Goal: Task Accomplishment & Management: Use online tool/utility

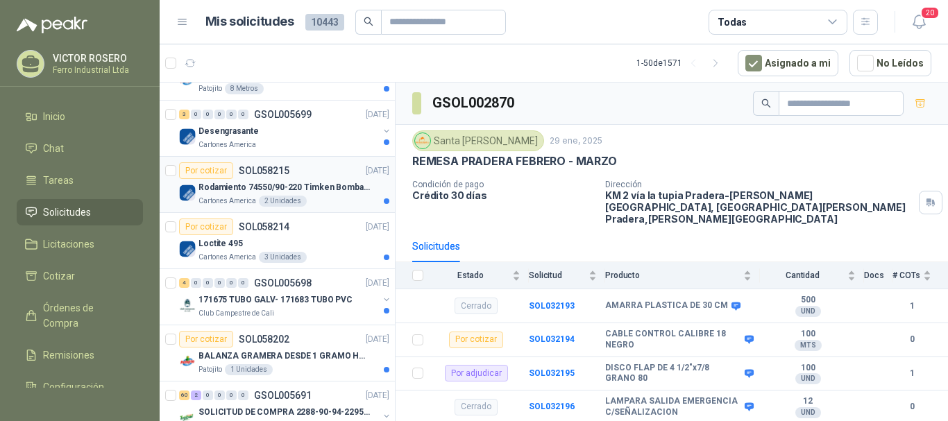
scroll to position [417, 0]
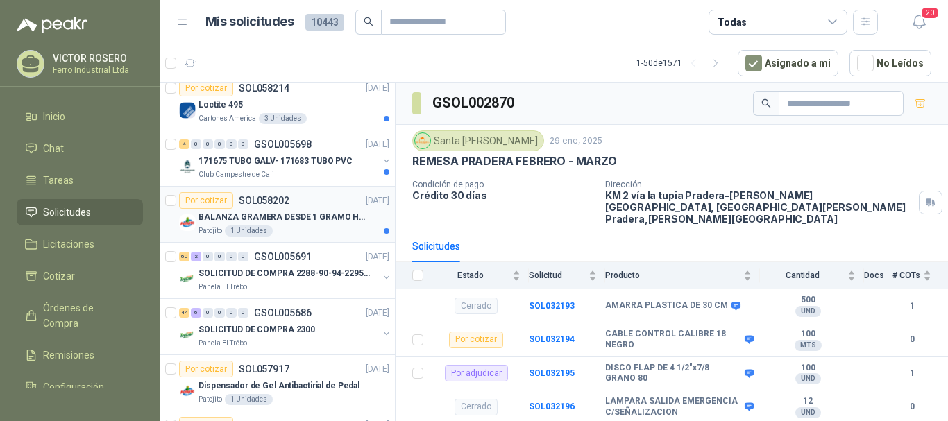
click at [336, 209] on div "BALANZA GRAMERA DESDE 1 GRAMO HASTA 5 GRAMOS" at bounding box center [294, 217] width 191 height 17
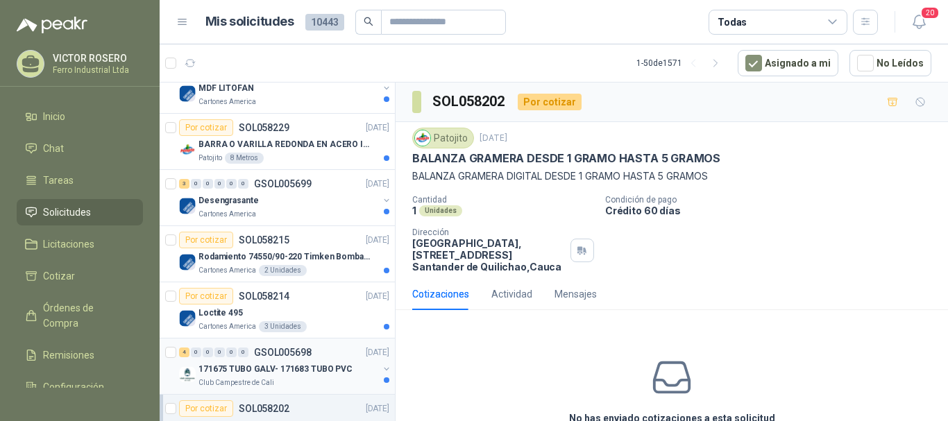
scroll to position [278, 0]
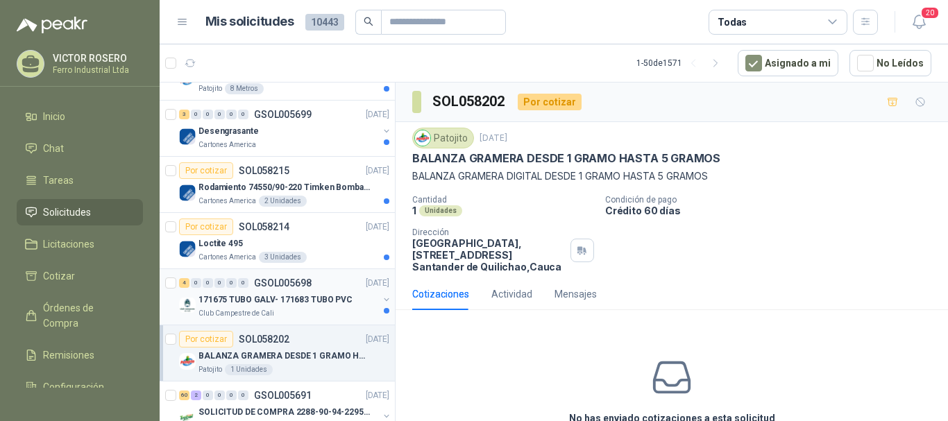
click at [316, 313] on div "Club Campestre de Cali" at bounding box center [289, 313] width 180 height 11
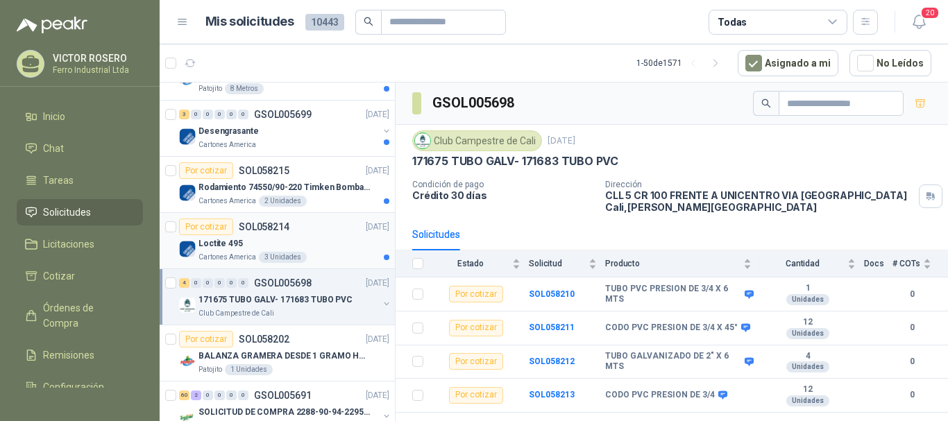
click at [314, 234] on div "Por cotizar SOL058214 [DATE]" at bounding box center [284, 227] width 210 height 17
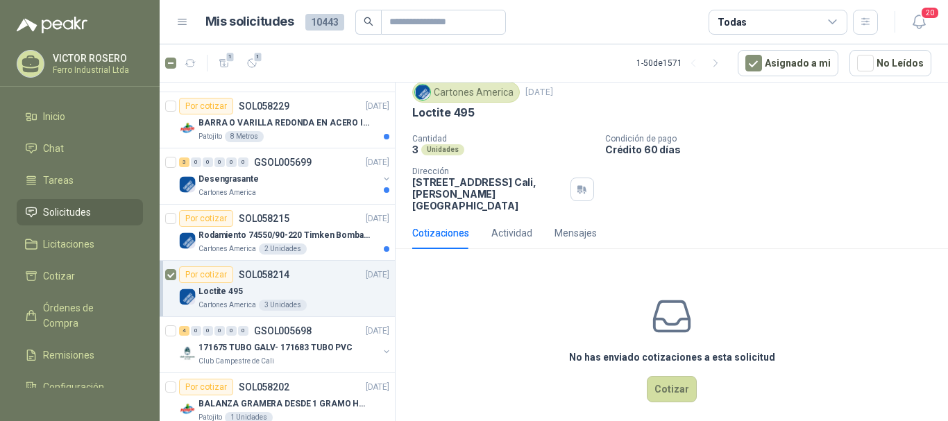
scroll to position [208, 0]
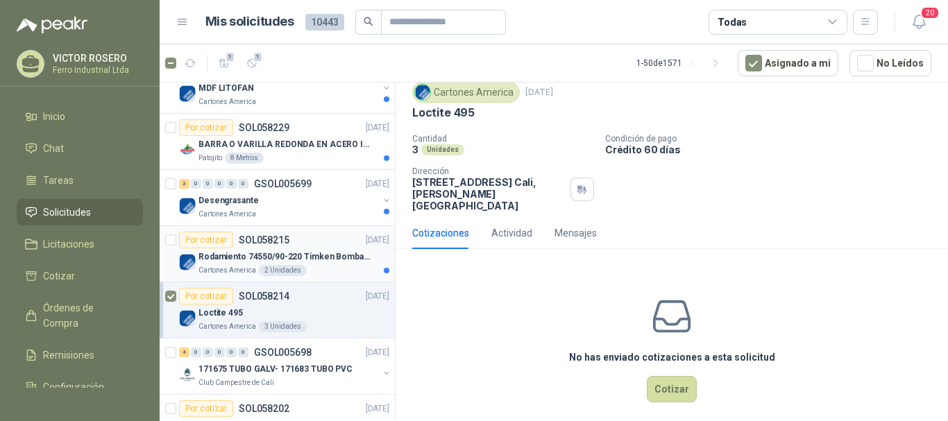
click at [301, 246] on div "Por cotizar SOL058215 [DATE]" at bounding box center [284, 240] width 210 height 17
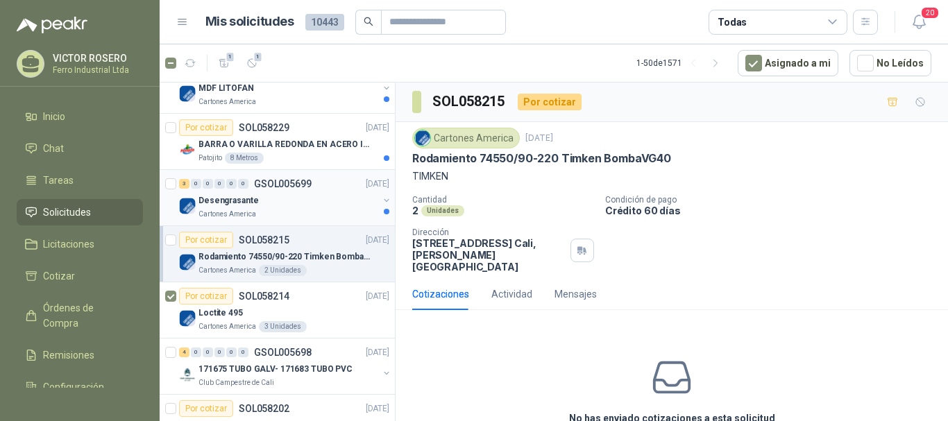
click at [312, 190] on div "3 0 0 0 0 0 GSOL005699 [DATE]" at bounding box center [285, 184] width 213 height 17
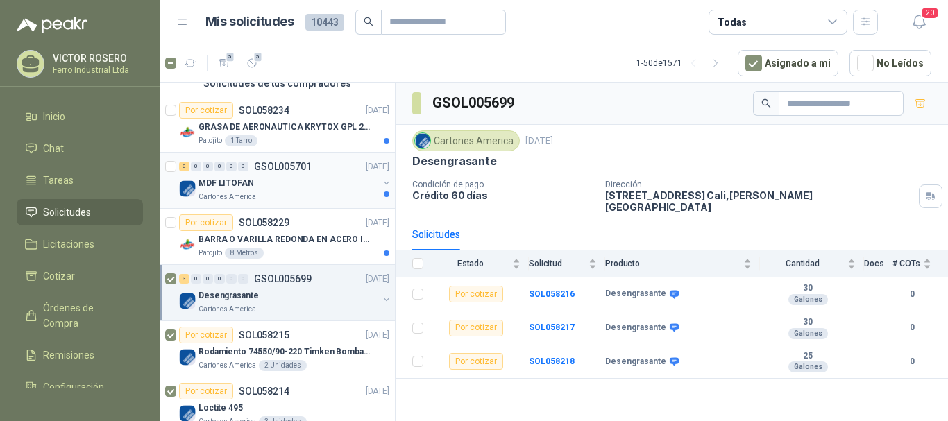
scroll to position [69, 0]
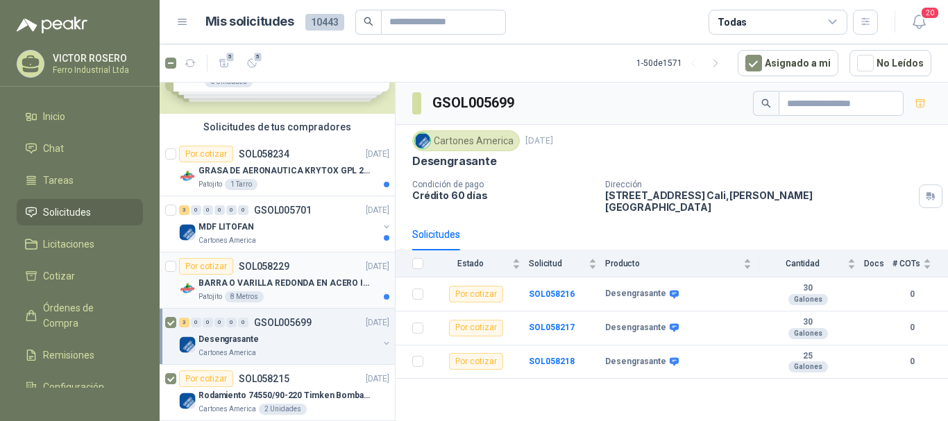
click at [300, 274] on div "Por cotizar SOL058229 [DATE]" at bounding box center [284, 266] width 210 height 17
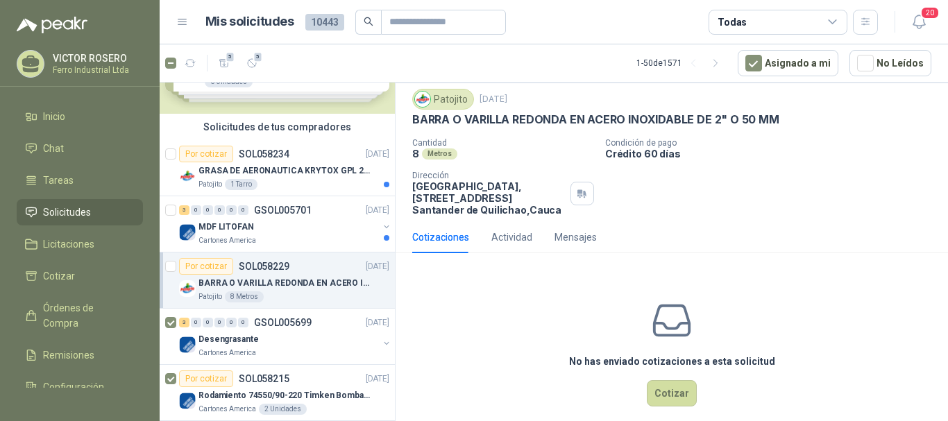
scroll to position [55, 0]
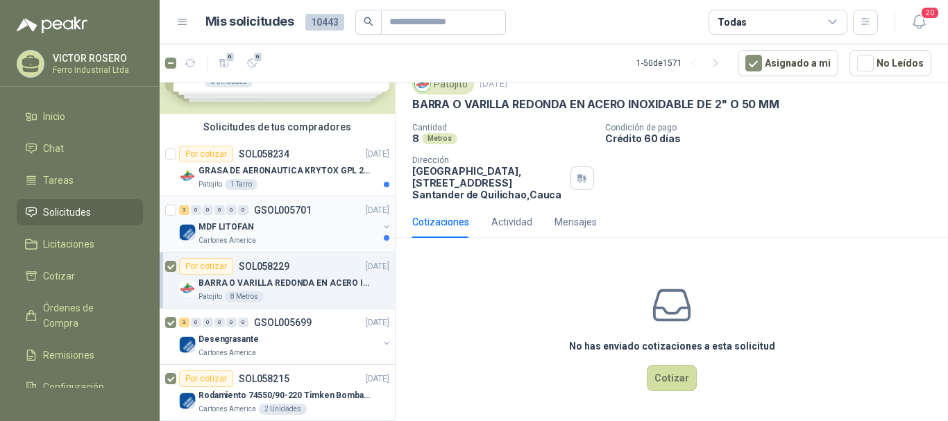
click at [302, 222] on div "MDF LITOFAN" at bounding box center [289, 227] width 180 height 17
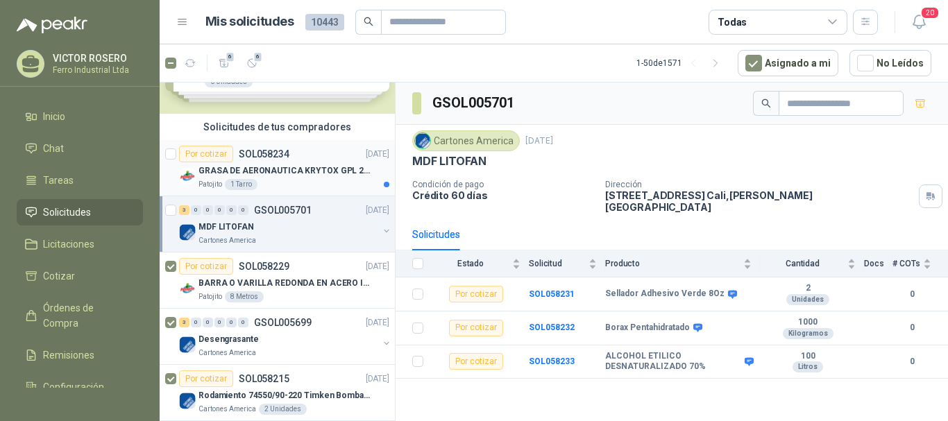
click at [294, 176] on p "GRASA DE AERONAUTICA KRYTOX GPL 207 (SE ADJUNTA IMAGEN DE REFERENCIA)" at bounding box center [285, 171] width 173 height 13
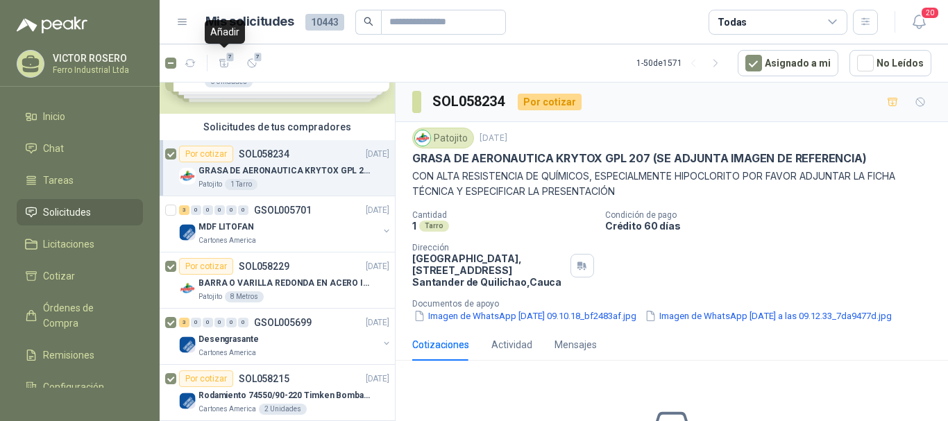
click at [221, 56] on button "7" at bounding box center [224, 63] width 22 height 22
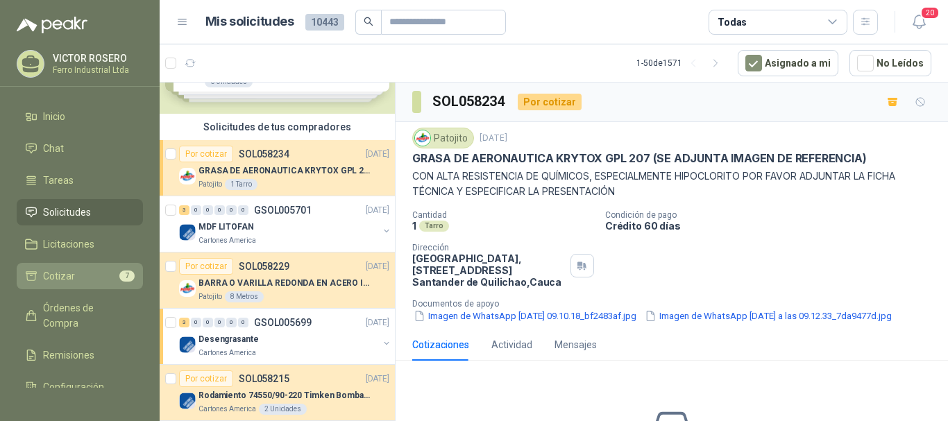
click at [75, 271] on li "Cotizar 7" at bounding box center [80, 276] width 110 height 15
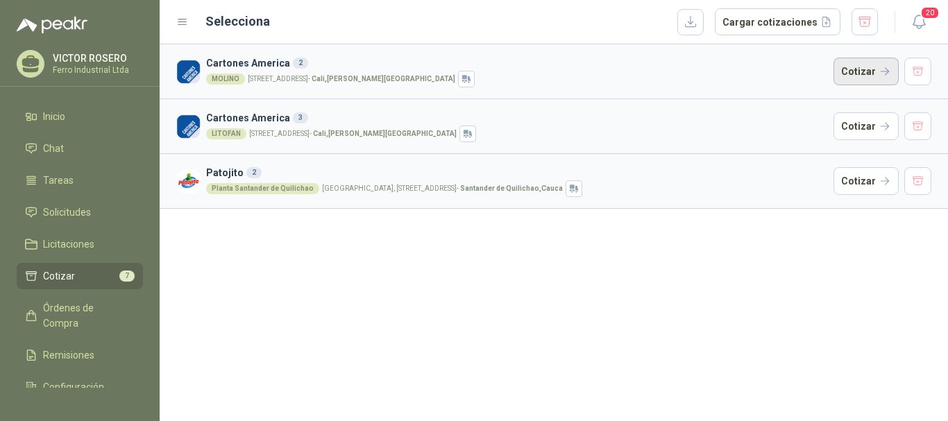
click at [850, 81] on button "Cotizar" at bounding box center [866, 72] width 65 height 28
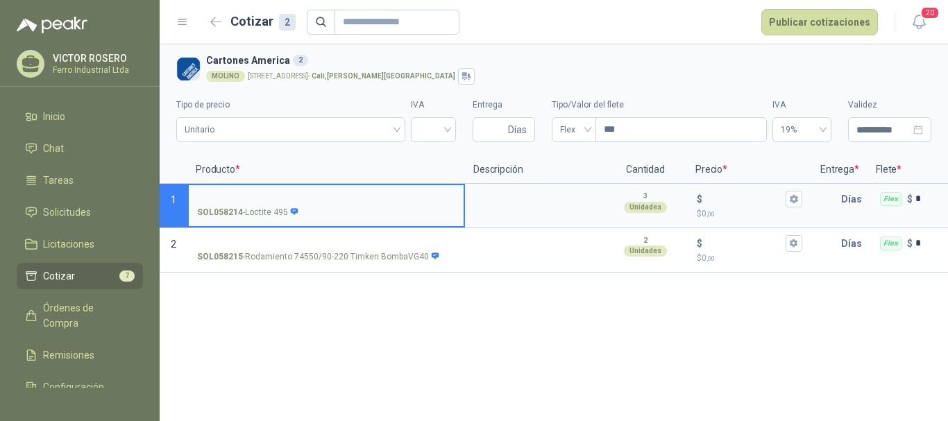
click at [325, 196] on input "SOL058214 - Loctite 495" at bounding box center [326, 199] width 258 height 10
click at [494, 205] on textarea at bounding box center [534, 201] width 136 height 32
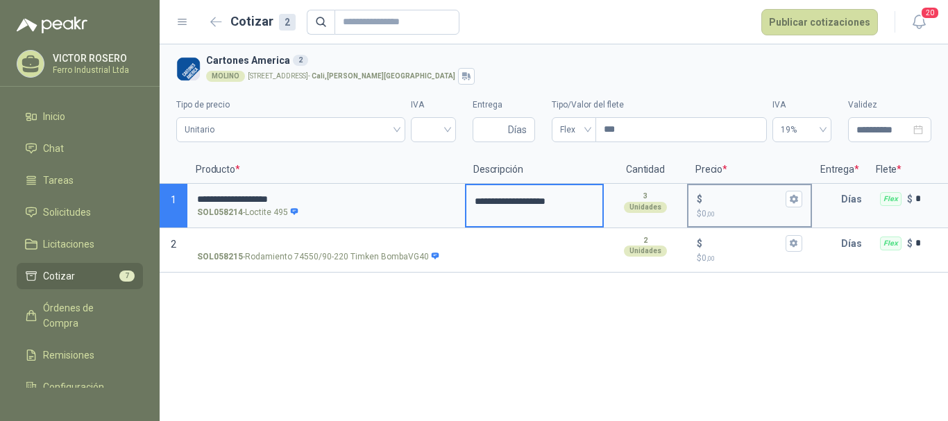
click at [714, 206] on div "$" at bounding box center [750, 199] width 106 height 17
click at [714, 204] on input "$ $ 0 ,00" at bounding box center [744, 199] width 78 height 10
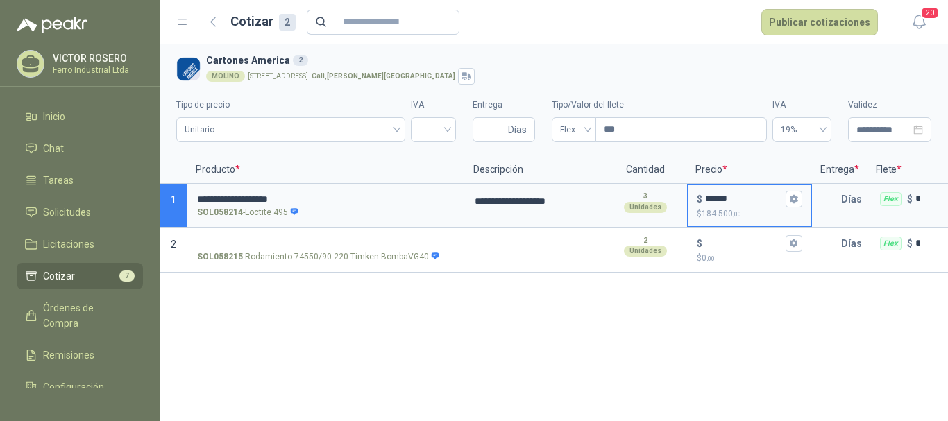
type input "******"
click at [793, 201] on icon "button" at bounding box center [794, 199] width 8 height 8
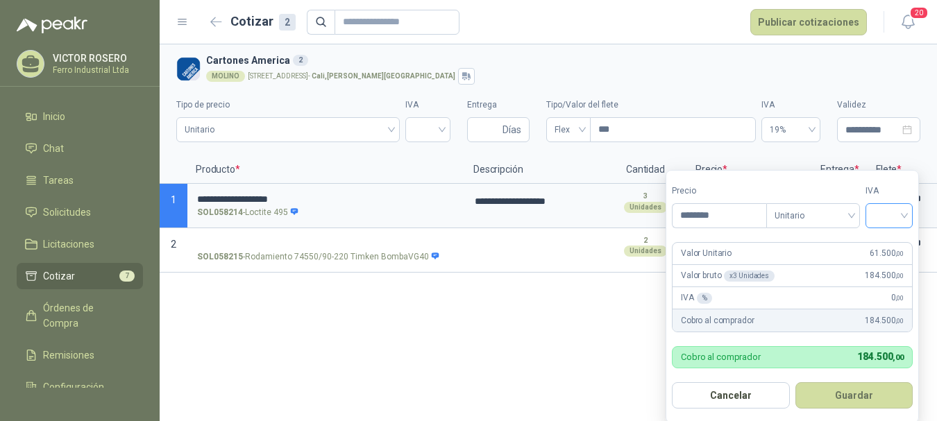
click at [879, 210] on input "search" at bounding box center [889, 214] width 31 height 21
click at [889, 247] on div "19%" at bounding box center [893, 244] width 26 height 15
click at [838, 401] on button "Guardar" at bounding box center [856, 395] width 119 height 26
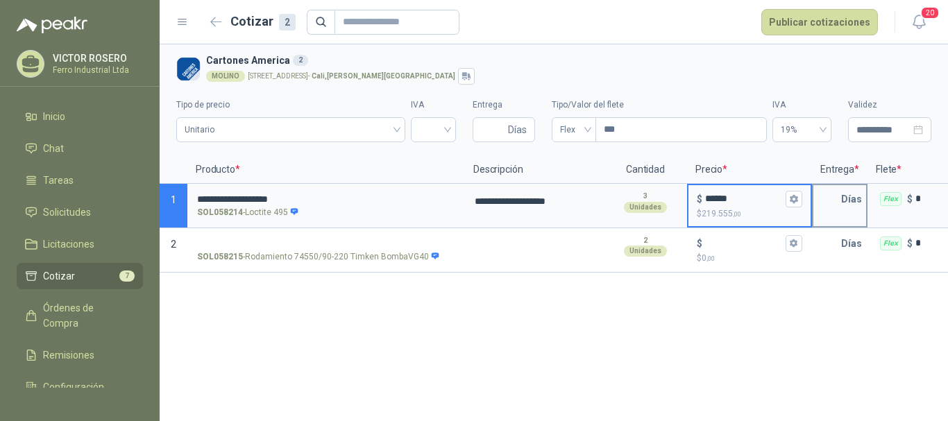
click at [825, 205] on input "text" at bounding box center [828, 199] width 28 height 28
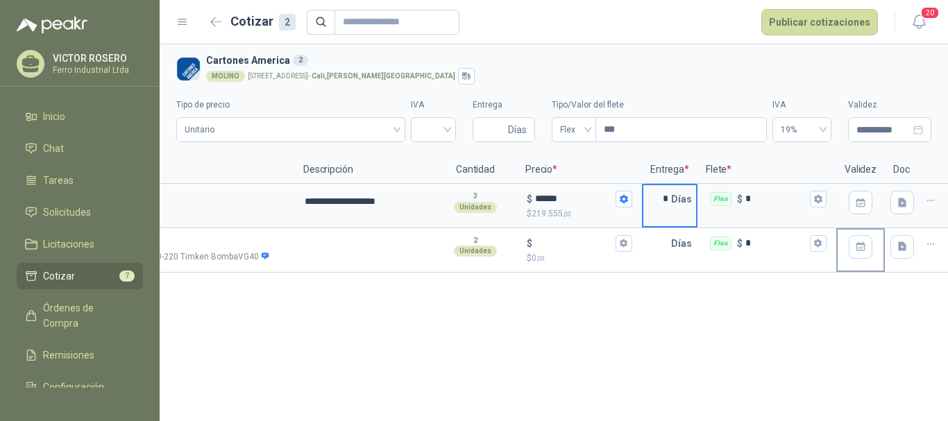
scroll to position [0, 167]
type input "*"
click at [815, 194] on button "Flex $ *" at bounding box center [821, 199] width 17 height 17
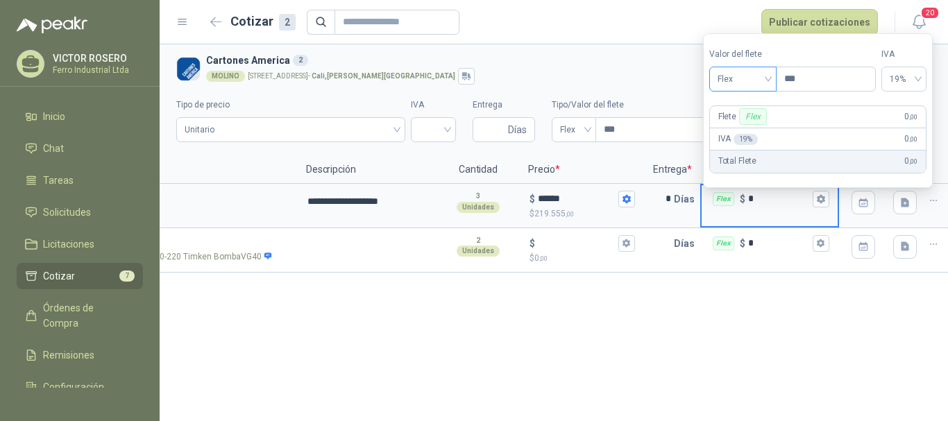
click at [748, 74] on span "Flex" at bounding box center [743, 79] width 51 height 21
click at [739, 129] on div "Incluido" at bounding box center [745, 130] width 48 height 15
click at [768, 289] on div "**********" at bounding box center [554, 232] width 789 height 377
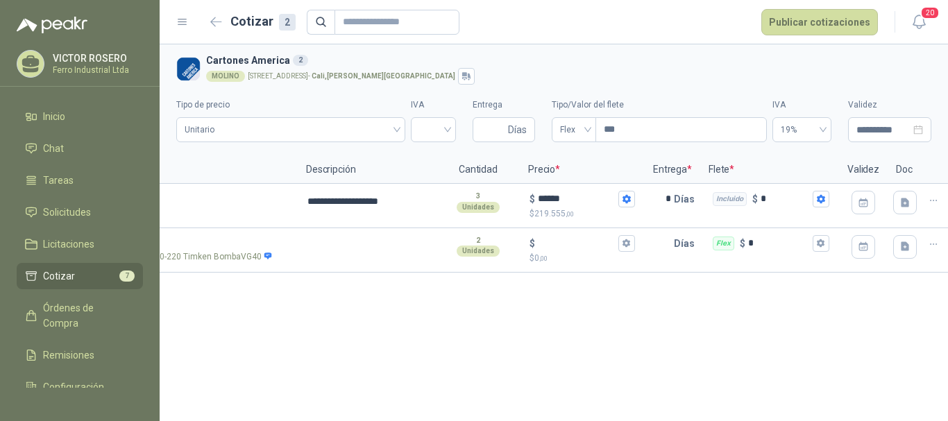
scroll to position [0, 180]
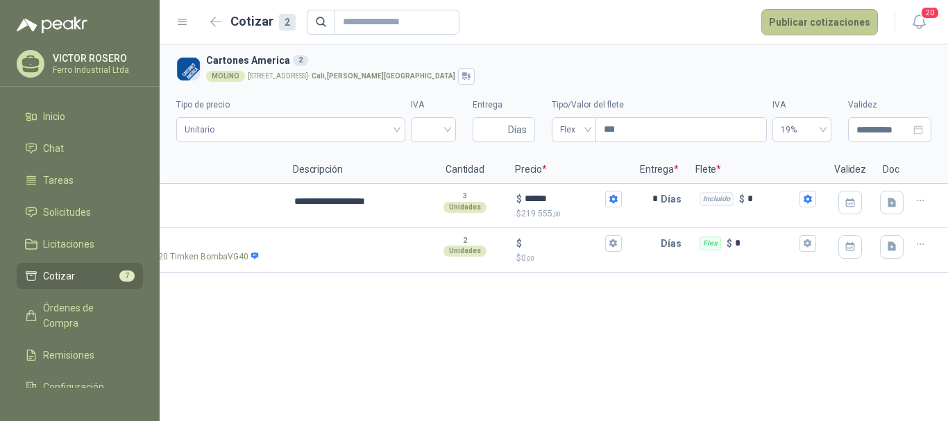
click at [825, 28] on button "Publicar cotizaciones" at bounding box center [820, 22] width 117 height 26
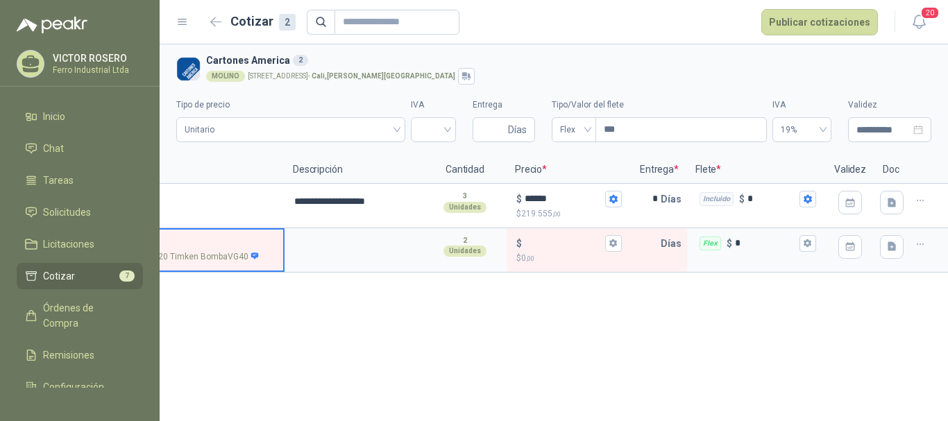
scroll to position [0, 37]
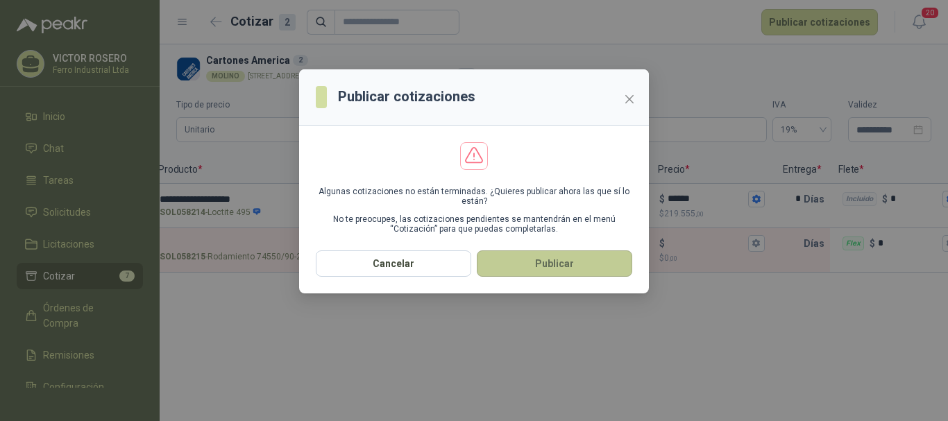
click at [518, 268] on button "Publicar" at bounding box center [554, 264] width 155 height 26
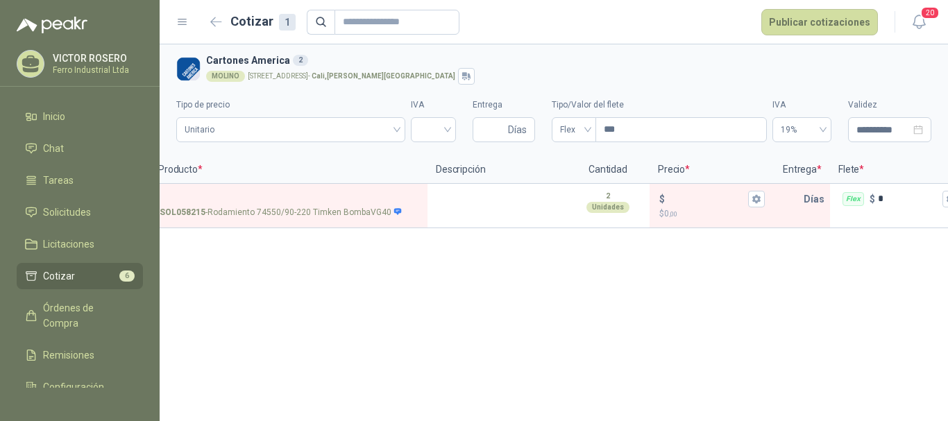
scroll to position [0, 0]
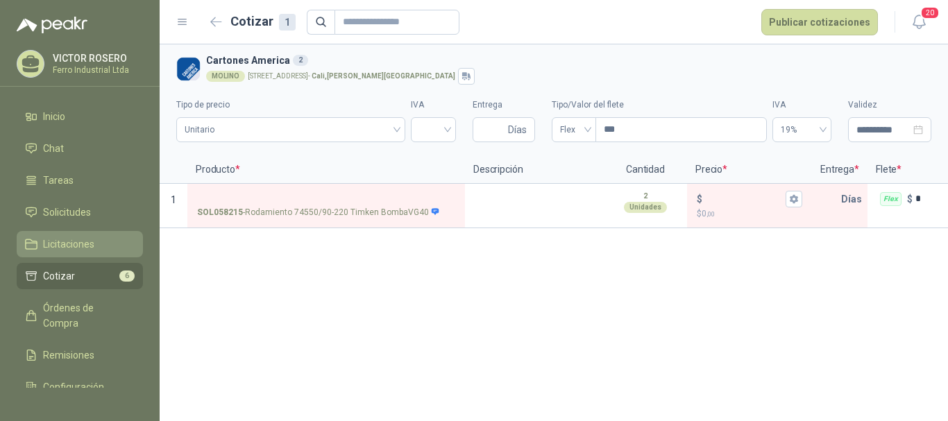
click at [58, 247] on span "Licitaciones" at bounding box center [68, 244] width 51 height 15
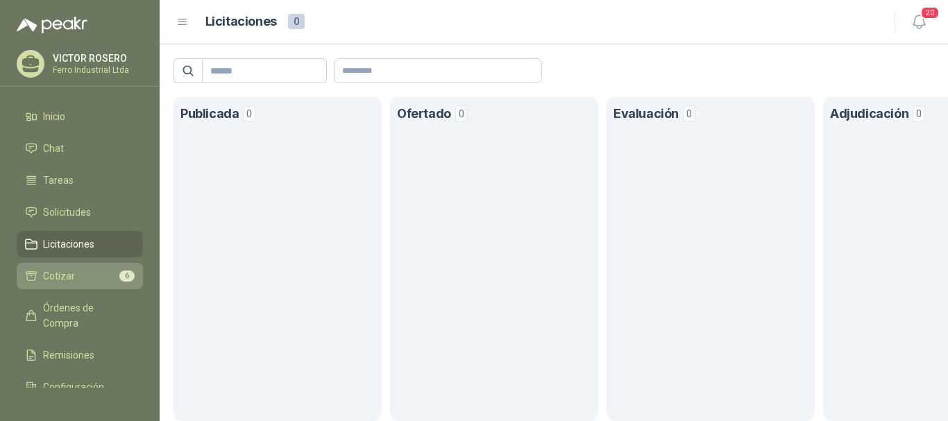
click at [71, 279] on span "Cotizar" at bounding box center [59, 276] width 32 height 15
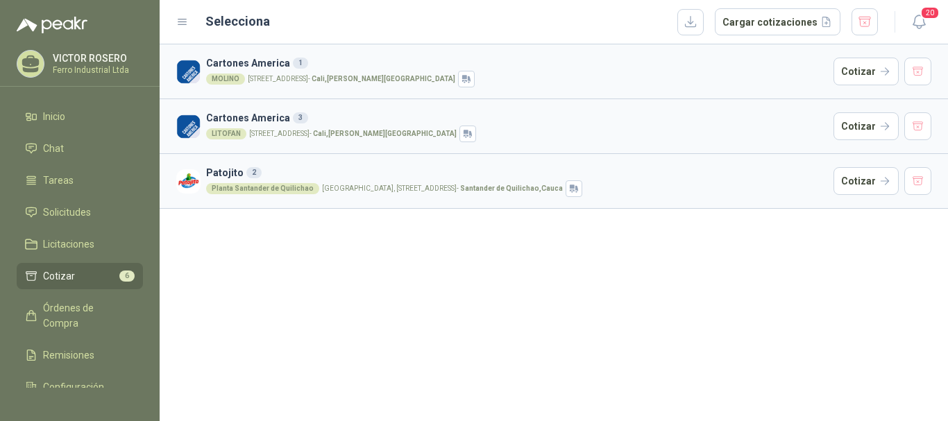
click at [411, 124] on h3 "Cartones America 3" at bounding box center [517, 117] width 622 height 15
click at [882, 119] on button "Cotizar" at bounding box center [866, 126] width 65 height 28
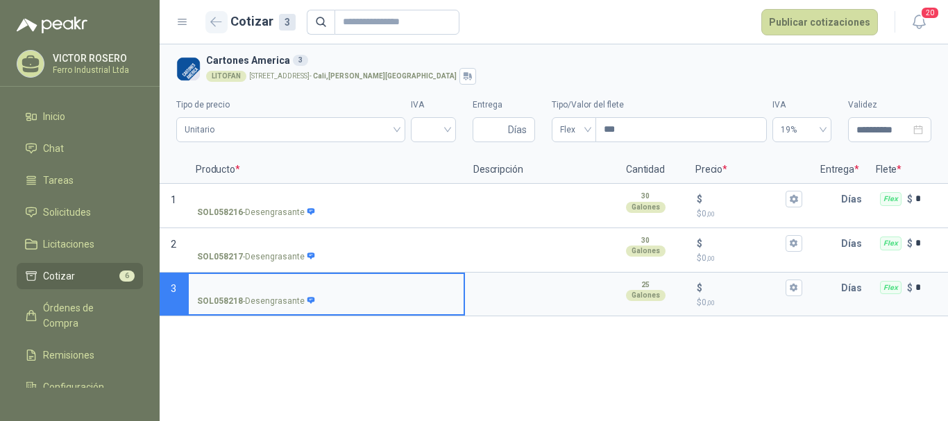
click at [223, 22] on button "button" at bounding box center [216, 22] width 22 height 22
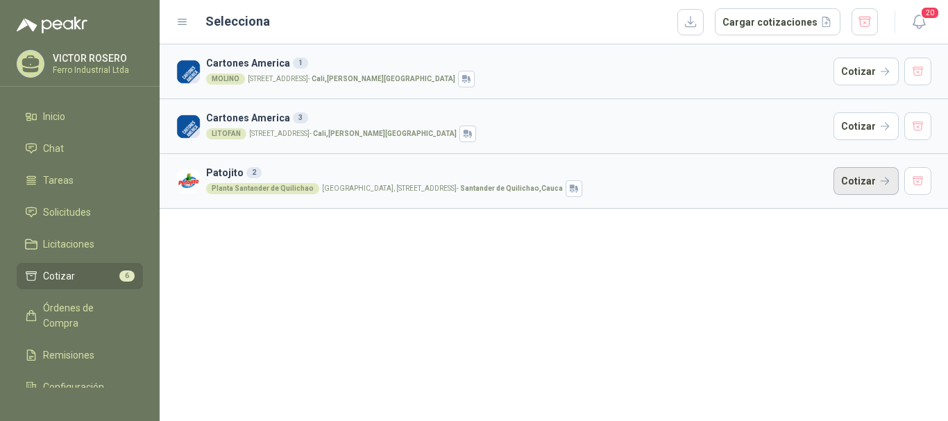
click at [852, 185] on button "Cotizar" at bounding box center [866, 181] width 65 height 28
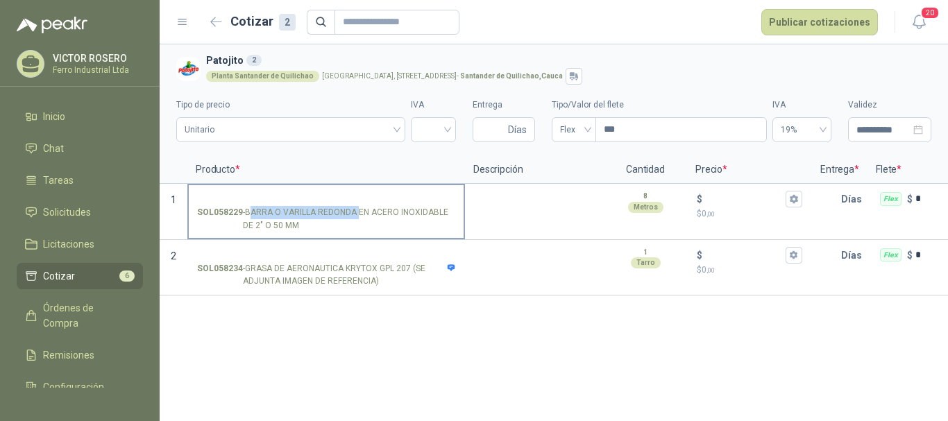
drag, startPoint x: 249, startPoint y: 212, endPoint x: 357, endPoint y: 212, distance: 108.3
click at [357, 212] on p "SOL058229 - BARRA O VARILLA REDONDA EN ACERO INOXIDABLE DE 2" O 50 MM" at bounding box center [326, 219] width 258 height 26
drag, startPoint x: 337, startPoint y: 224, endPoint x: 280, endPoint y: 216, distance: 56.8
click at [336, 226] on p "SOL058229 - BARRA O VARILLA REDONDA EN ACERO INOXIDABLE DE 2" O 50 MM" at bounding box center [326, 219] width 258 height 26
click at [336, 205] on input "SOL058229 - BARRA O VARILLA REDONDA EN ACERO INOXIDABLE DE 2" O 50 MM" at bounding box center [326, 199] width 258 height 10
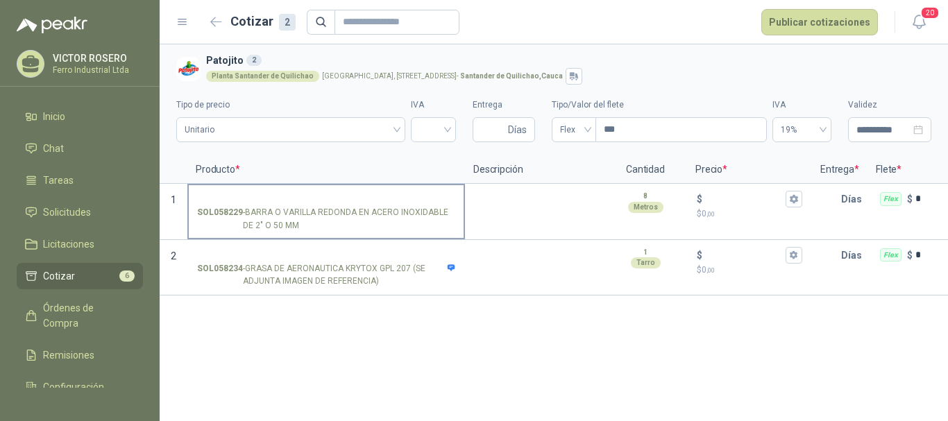
drag, startPoint x: 246, startPoint y: 210, endPoint x: 297, endPoint y: 224, distance: 53.4
click at [297, 224] on p "SOL058229 - BARRA O VARILLA REDONDA EN ACERO INOXIDABLE DE 2" O 50 MM" at bounding box center [326, 219] width 258 height 26
click at [301, 230] on p "SOL058229 - BARRA O VARILLA REDONDA EN ACERO INOXIDABLE DE 2" O 50 MM" at bounding box center [326, 219] width 258 height 26
click at [301, 205] on input "SOL058229 - BARRA O VARILLA REDONDA EN ACERO INOXIDABLE DE 2" O 50 MM" at bounding box center [326, 199] width 258 height 10
drag, startPoint x: 301, startPoint y: 229, endPoint x: 273, endPoint y: 221, distance: 29.5
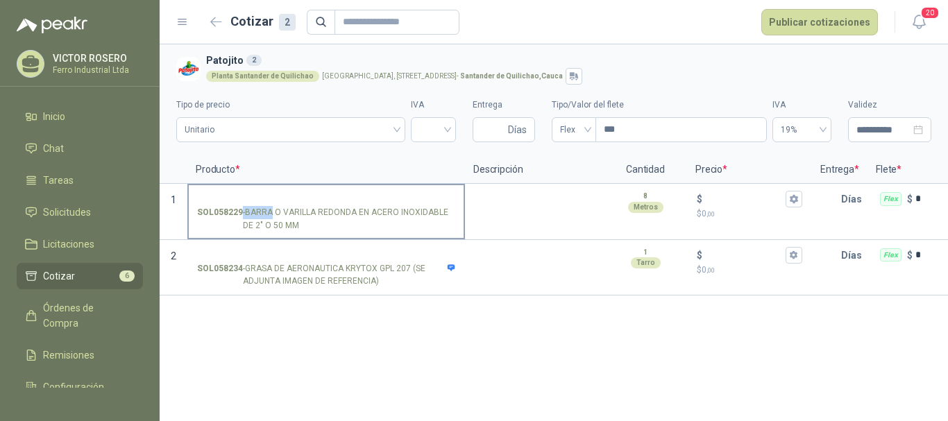
click at [266, 213] on p "SOL058229 - BARRA O VARILLA REDONDA EN ACERO INOXIDABLE DE 2" O 50 MM" at bounding box center [326, 219] width 258 height 26
click at [266, 205] on input "SOL058229 - BARRA O VARILLA REDONDA EN ACERO INOXIDABLE DE 2" O 50 MM" at bounding box center [326, 199] width 258 height 10
click at [278, 226] on p "SOL058229 - BARRA O VARILLA REDONDA EN ACERO INOXIDABLE DE 2" O 50 MM" at bounding box center [326, 219] width 258 height 26
click at [278, 205] on input "SOL058229 - BARRA O VARILLA REDONDA EN ACERO INOXIDABLE DE 2" O 50 MM" at bounding box center [326, 199] width 258 height 10
click at [297, 225] on p "SOL058229 - BARRA O VARILLA REDONDA EN ACERO INOXIDABLE DE 2" O 50 MM" at bounding box center [326, 219] width 258 height 26
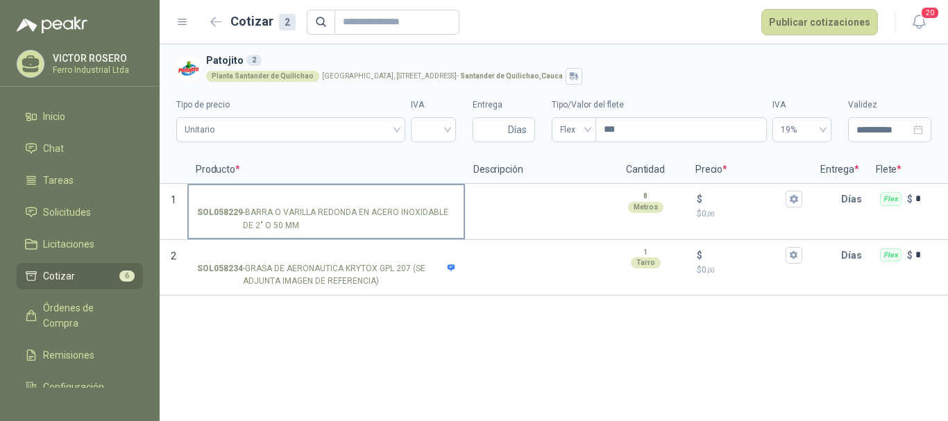
click at [297, 205] on input "SOL058229 - BARRA O VARILLA REDONDA EN ACERO INOXIDABLE DE 2" O 50 MM" at bounding box center [326, 199] width 258 height 10
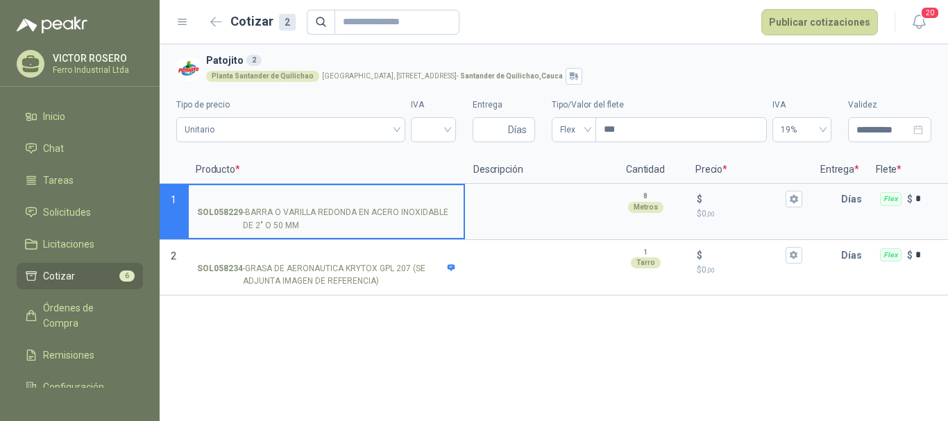
click at [300, 227] on p "SOL058229 - BARRA O VARILLA REDONDA EN ACERO INOXIDABLE DE 2" O 50 MM" at bounding box center [326, 219] width 258 height 26
click at [300, 205] on input "SOL058229 - BARRA O VARILLA REDONDA EN ACERO INOXIDABLE DE 2" O 50 MM" at bounding box center [326, 199] width 258 height 10
click at [248, 209] on p "SOL058229 - BARRA O VARILLA REDONDA EN ACERO INOXIDABLE DE 2" O 50 MM" at bounding box center [326, 219] width 258 height 26
click at [248, 205] on input "SOL058229 - BARRA O VARILLA REDONDA EN ACERO INOXIDABLE DE 2" O 50 MM" at bounding box center [326, 199] width 258 height 10
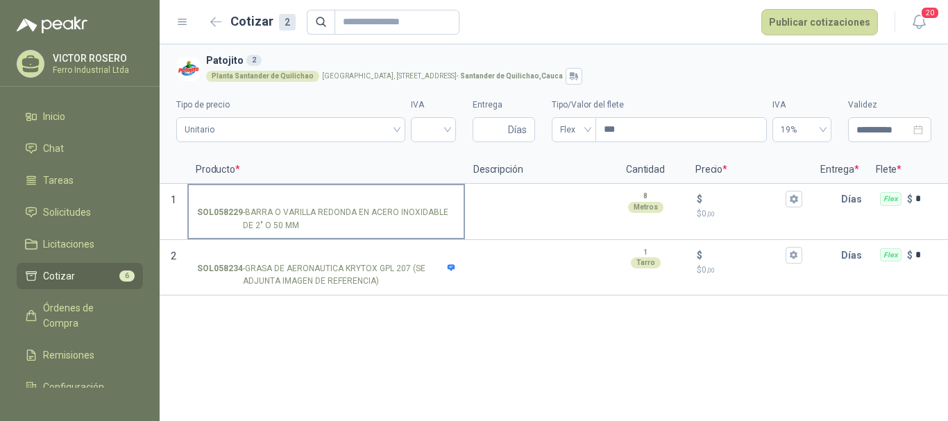
click at [255, 224] on p "SOL058229 - BARRA O VARILLA REDONDA EN ACERO INOXIDABLE DE 2" O 50 MM" at bounding box center [326, 219] width 258 height 26
click at [255, 205] on input "SOL058229 - BARRA O VARILLA REDONDA EN ACERO INOXIDABLE DE 2" O 50 MM" at bounding box center [326, 199] width 258 height 10
drag, startPoint x: 303, startPoint y: 226, endPoint x: 289, endPoint y: 230, distance: 14.5
click at [288, 223] on p "SOL058229 - BARRA O VARILLA REDONDA EN ACERO INOXIDABLE DE 2" O 50 MM" at bounding box center [326, 219] width 258 height 26
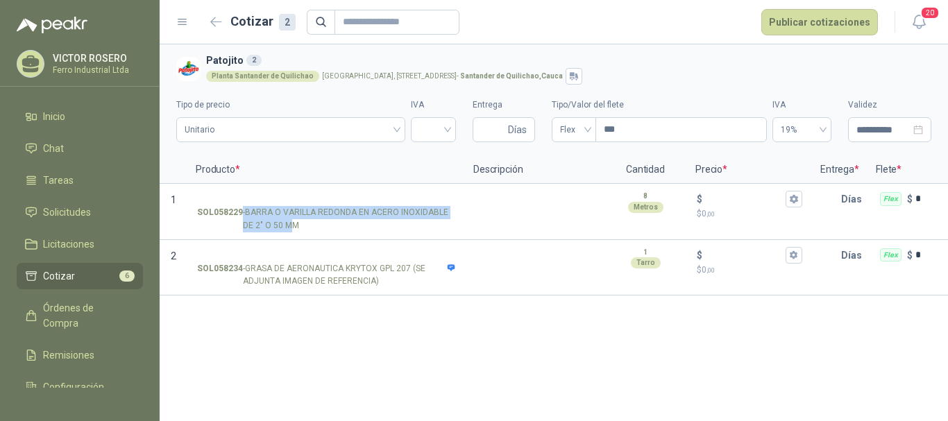
copy p "- BARRA O VARILLA REDONDA EN ACERO INOXIDABLE DE 2" O 50 M"
click at [224, 19] on button "button" at bounding box center [216, 22] width 22 height 22
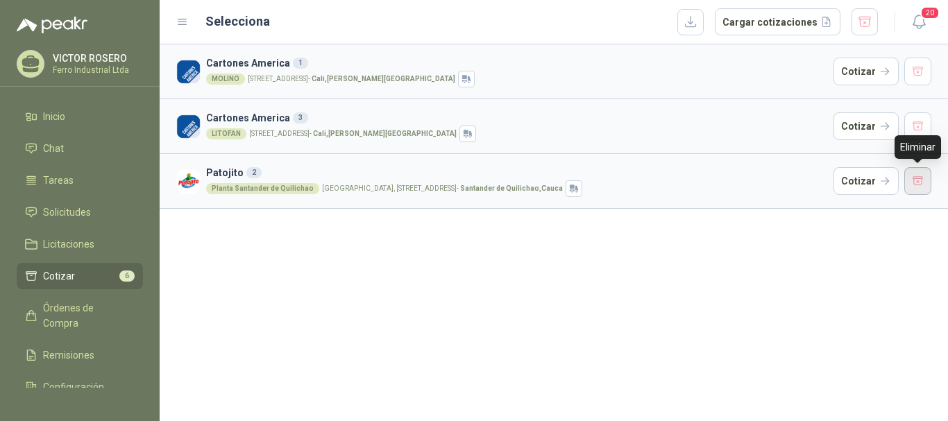
click at [914, 178] on button "button" at bounding box center [919, 181] width 28 height 28
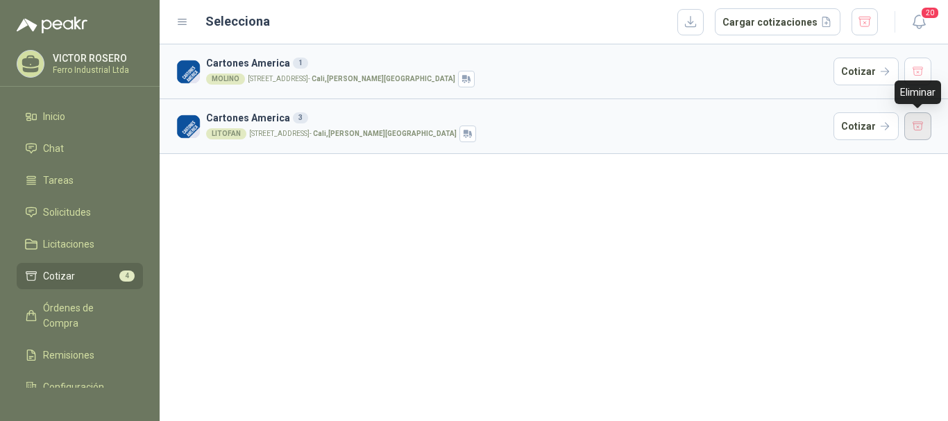
click at [920, 136] on button "button" at bounding box center [919, 126] width 28 height 28
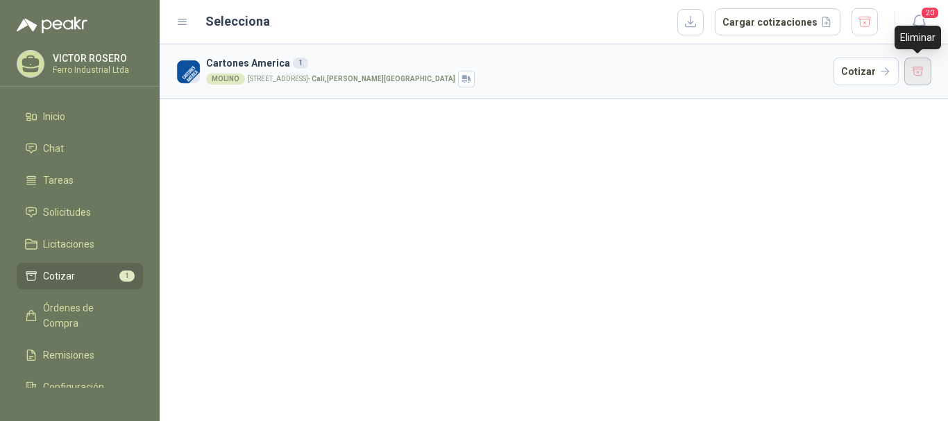
click at [925, 83] on button "button" at bounding box center [919, 72] width 28 height 28
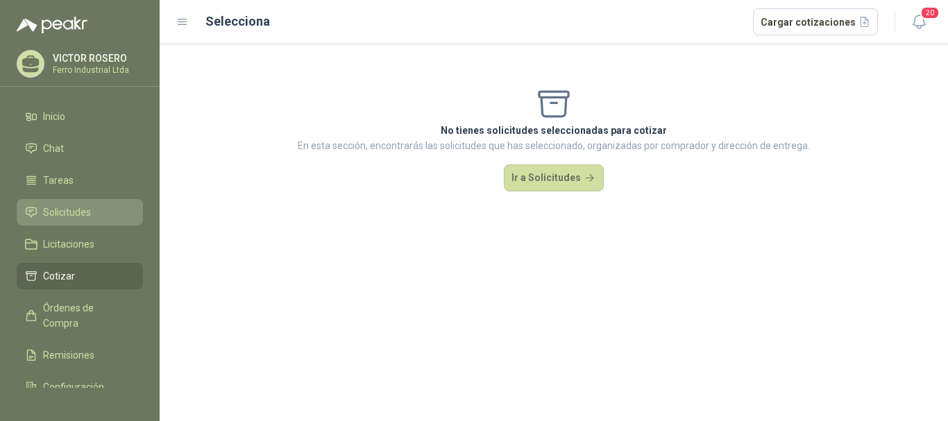
click at [85, 205] on span "Solicitudes" at bounding box center [67, 212] width 48 height 15
